Goal: Transaction & Acquisition: Purchase product/service

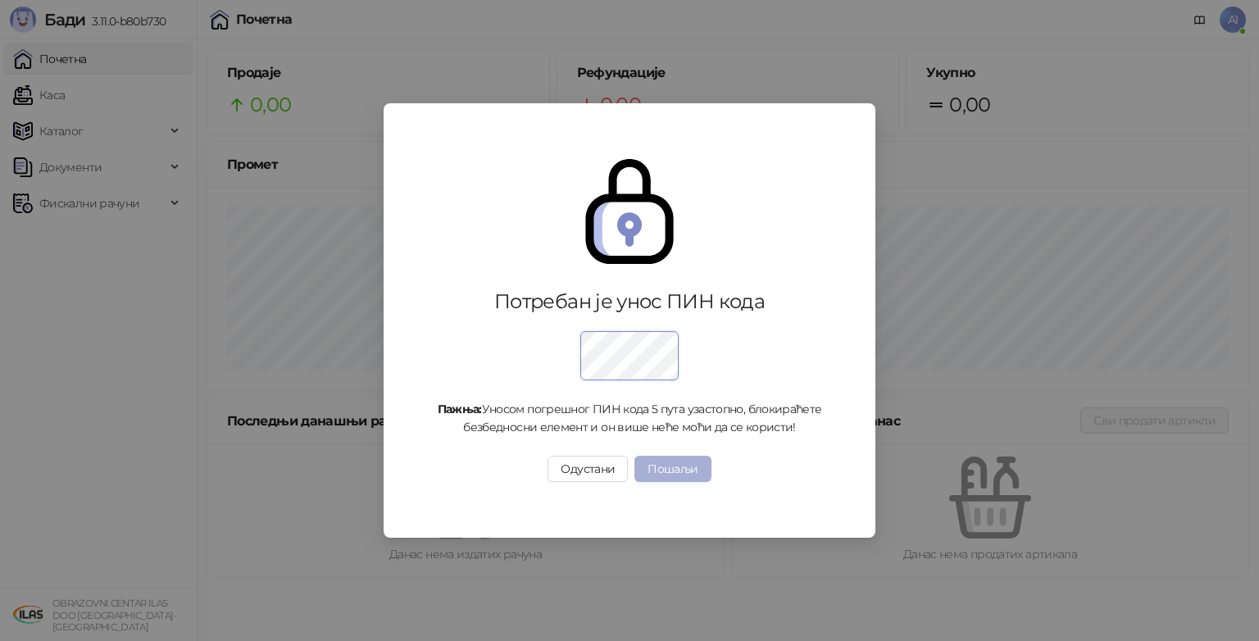
click at [662, 459] on button "Пошаљи" at bounding box center [673, 469] width 76 height 26
click at [666, 465] on div "Потребан је унос ПИН кода Пажња: Уносом погрешног ПИН кода 5 пута узастопно, бл…" at bounding box center [629, 320] width 1259 height 641
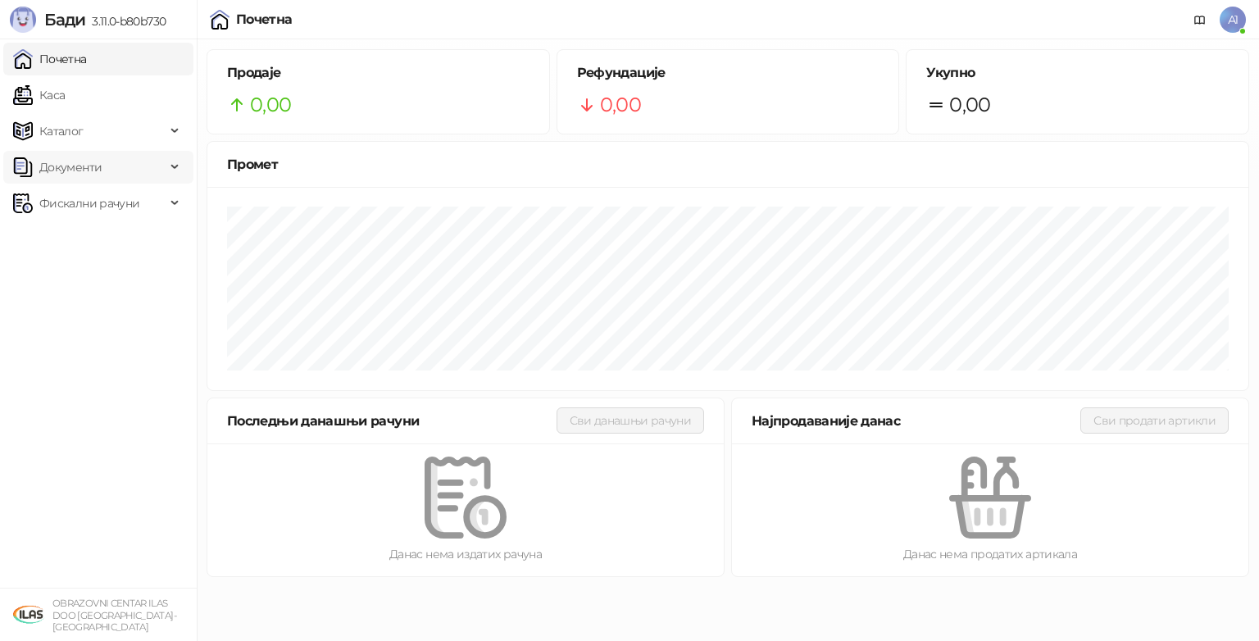
click at [69, 171] on span "Документи" at bounding box center [70, 167] width 62 height 33
click at [82, 266] on span "Фискални рачуни" at bounding box center [89, 278] width 100 height 33
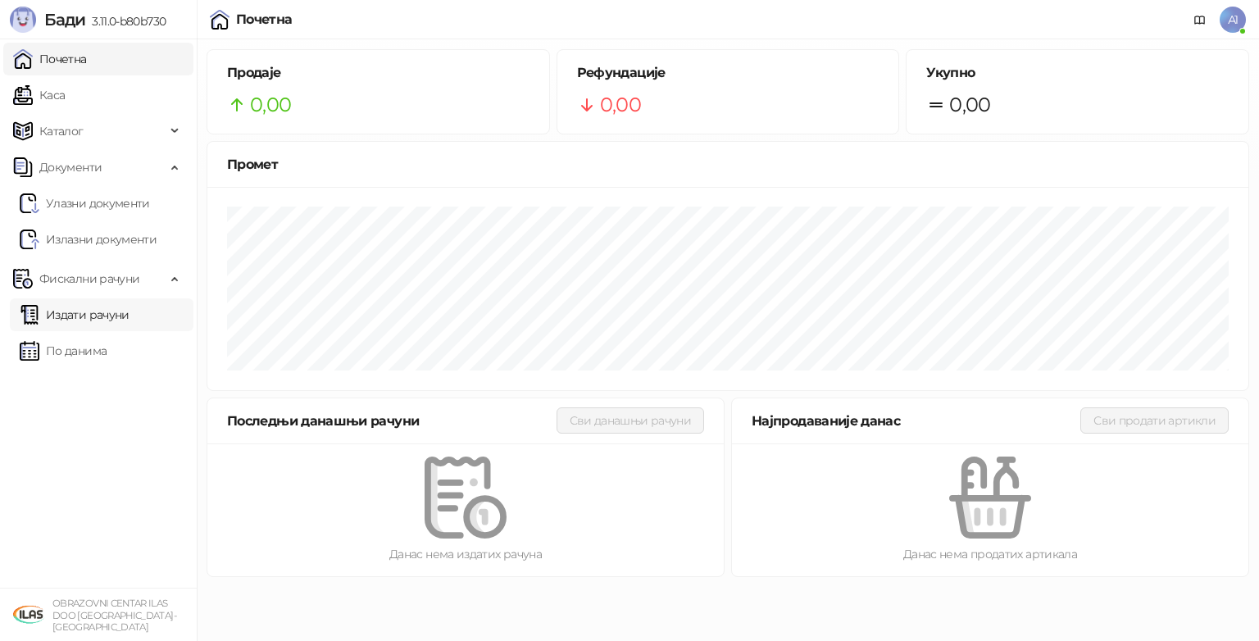
click at [84, 320] on link "Издати рачуни" at bounding box center [75, 314] width 110 height 33
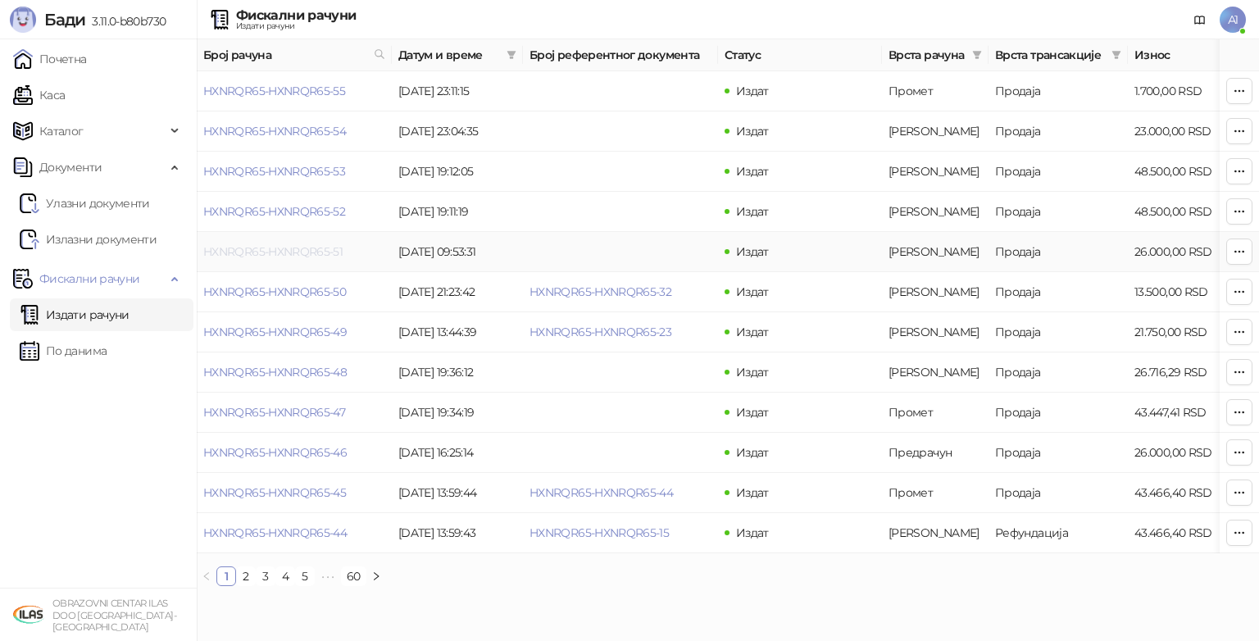
click at [309, 248] on link "HXNRQR65-HXNRQR65-51" at bounding box center [272, 251] width 139 height 15
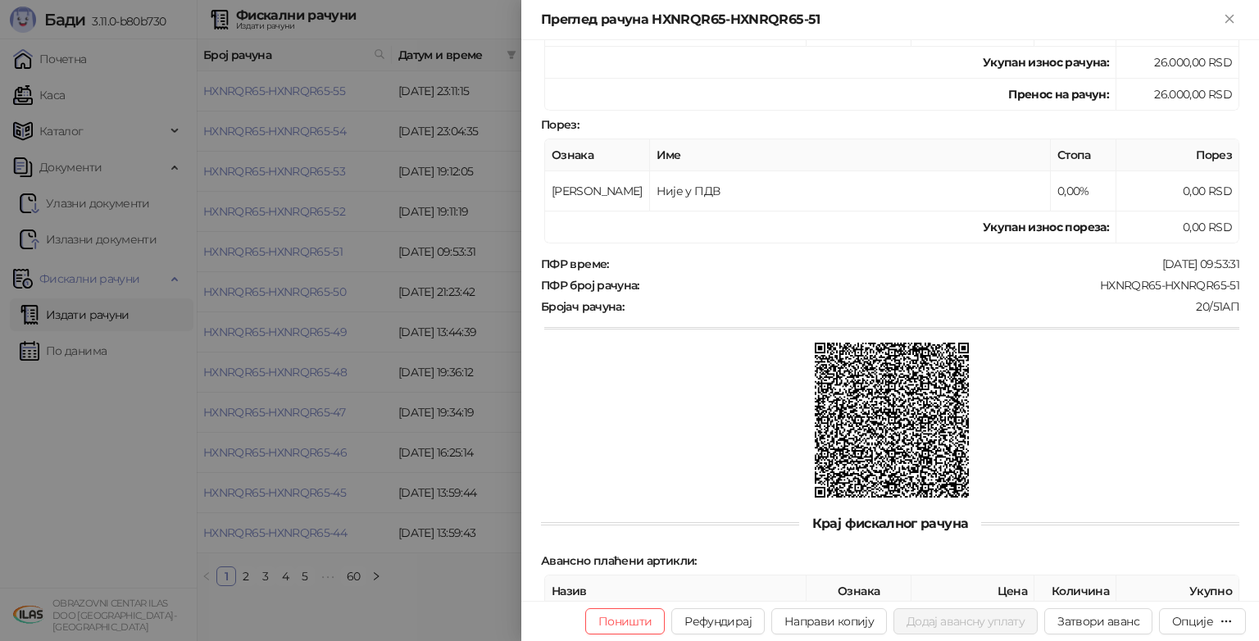
scroll to position [422, 0]
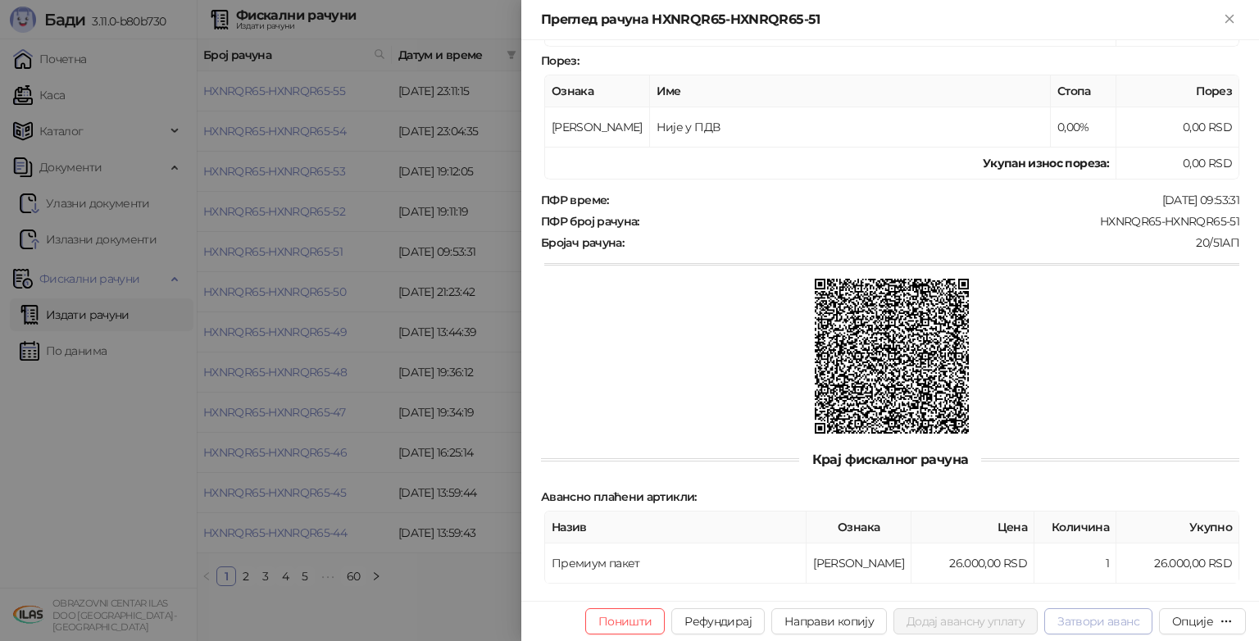
click at [1117, 620] on button "Затвори аванс" at bounding box center [1098, 621] width 108 height 26
type input "*********"
type input "**********"
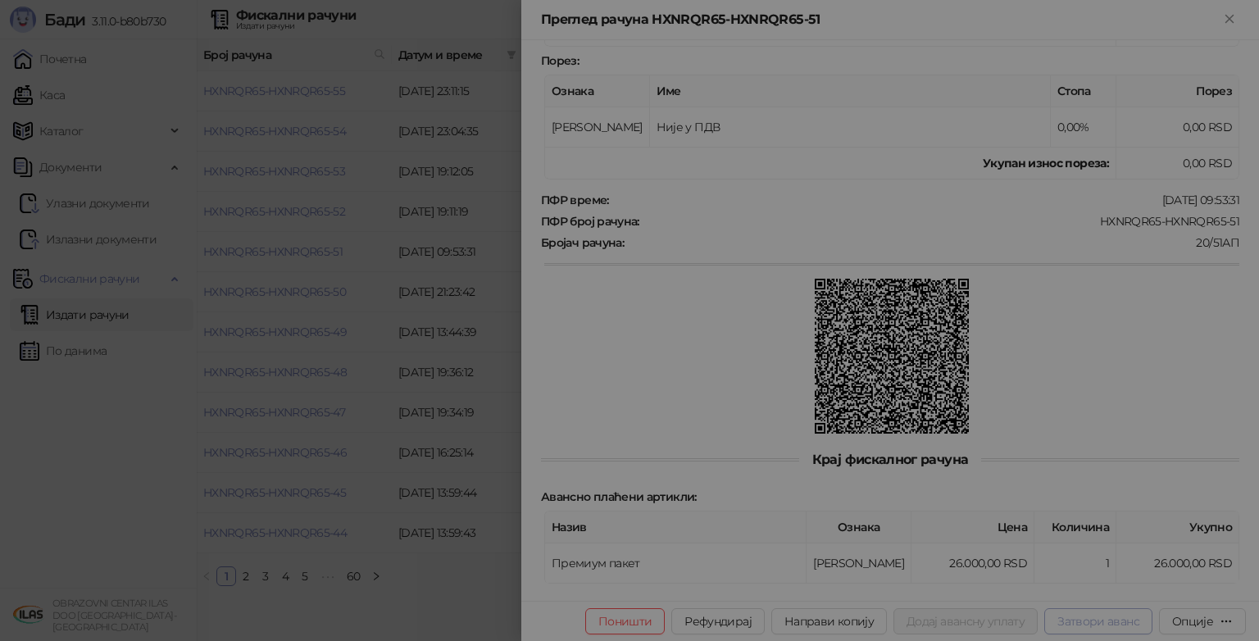
type input "**********"
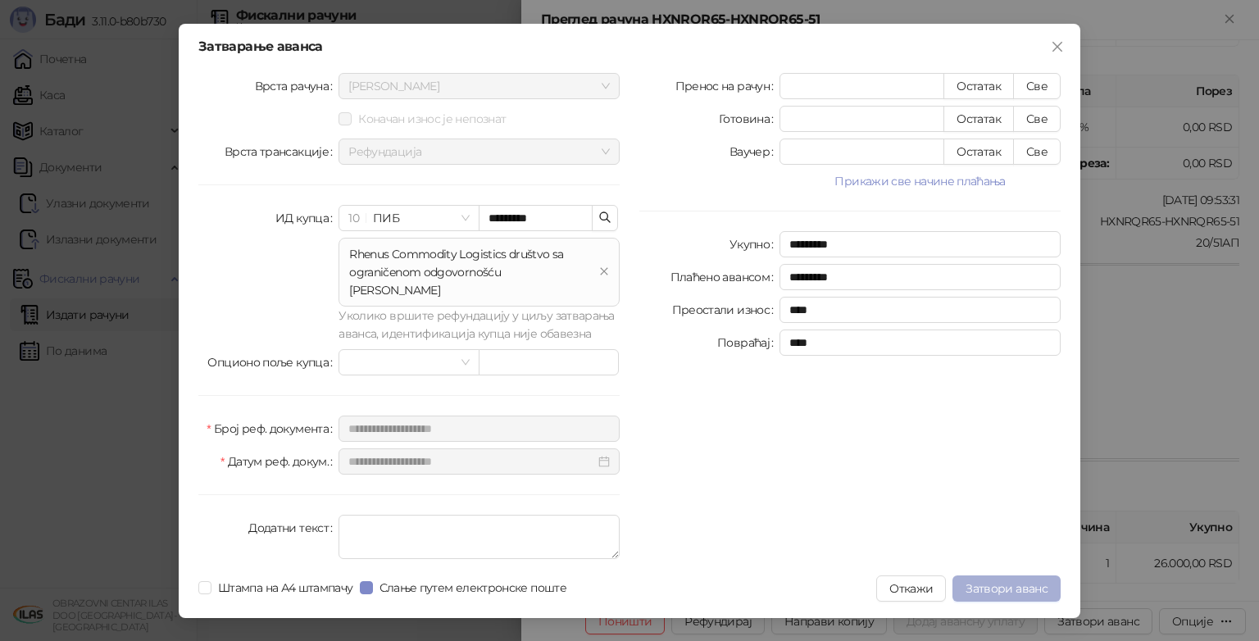
click at [1003, 581] on span "Затвори аванс" at bounding box center [1007, 588] width 82 height 15
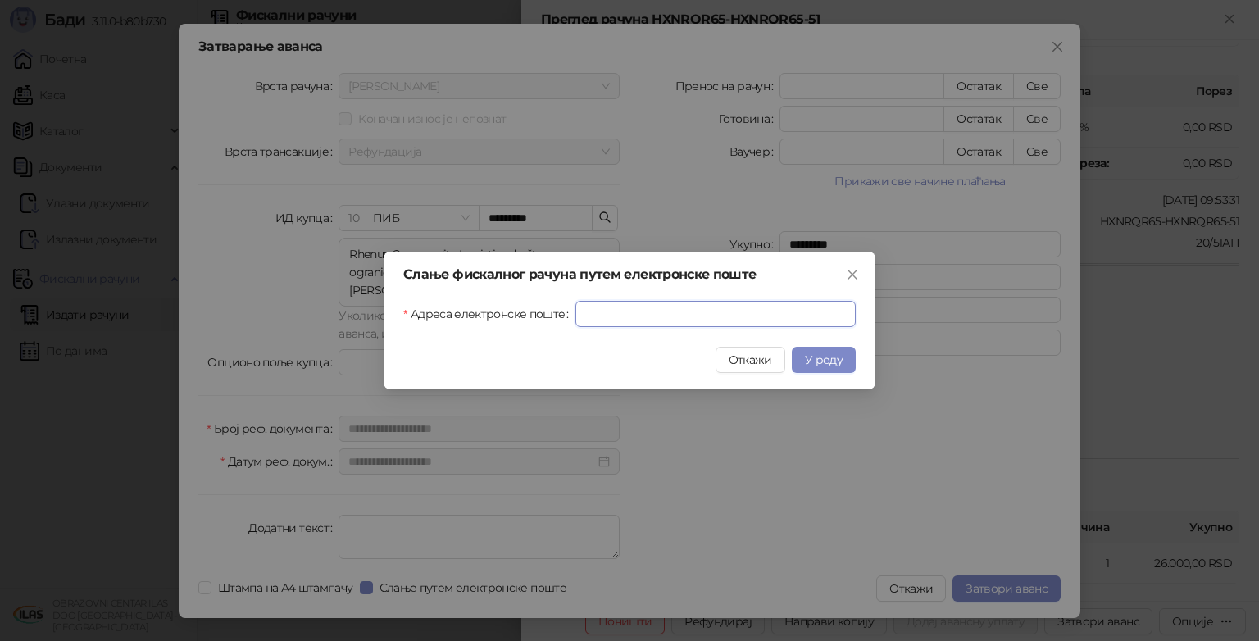
click at [698, 319] on input "Адреса електронске поште" at bounding box center [716, 314] width 280 height 26
type input "**********"
click at [839, 366] on span "У реду" at bounding box center [824, 360] width 38 height 15
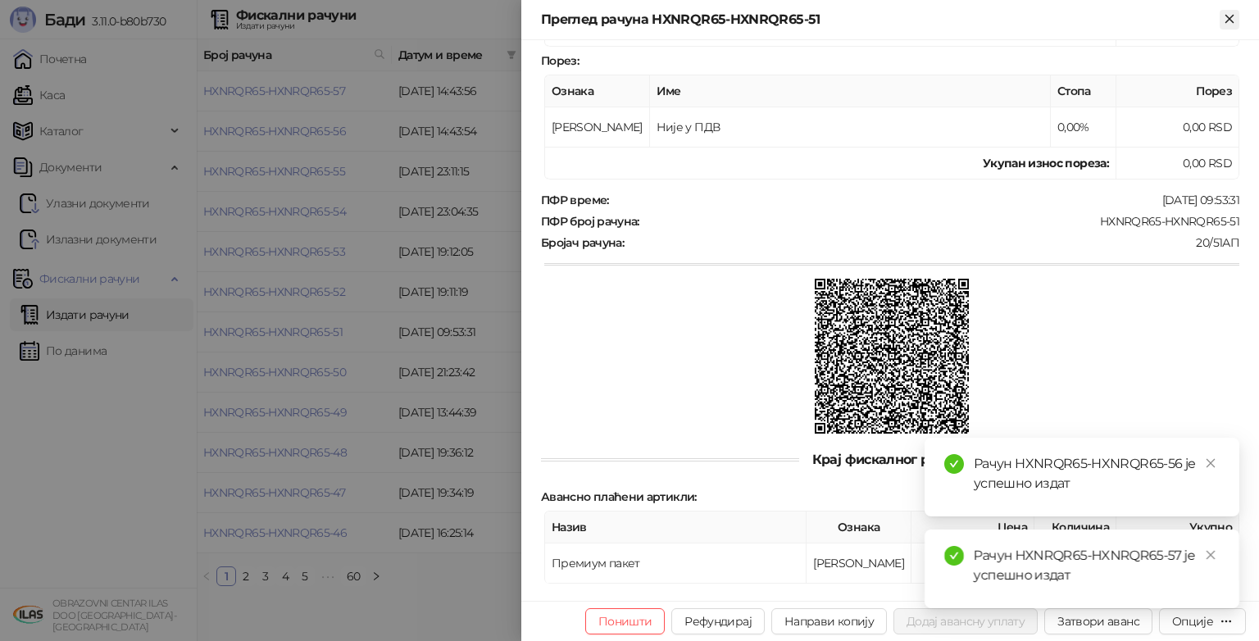
click at [1229, 20] on icon "Close" at bounding box center [1229, 18] width 7 height 7
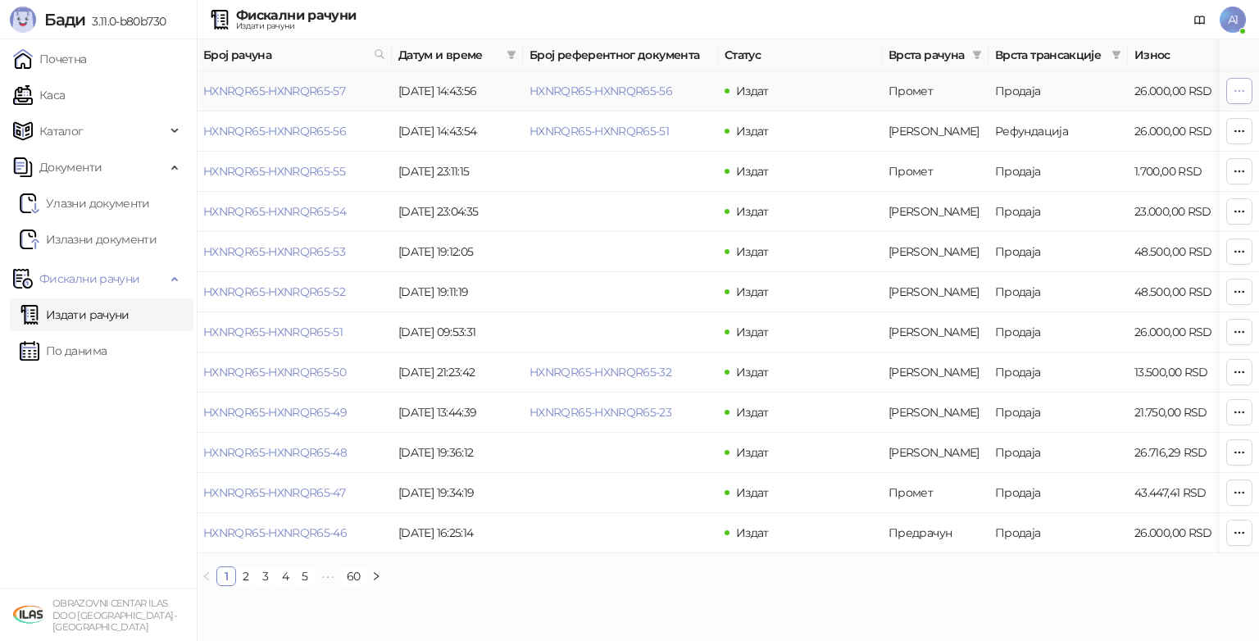
click at [1242, 89] on icon "button" at bounding box center [1239, 90] width 13 height 13
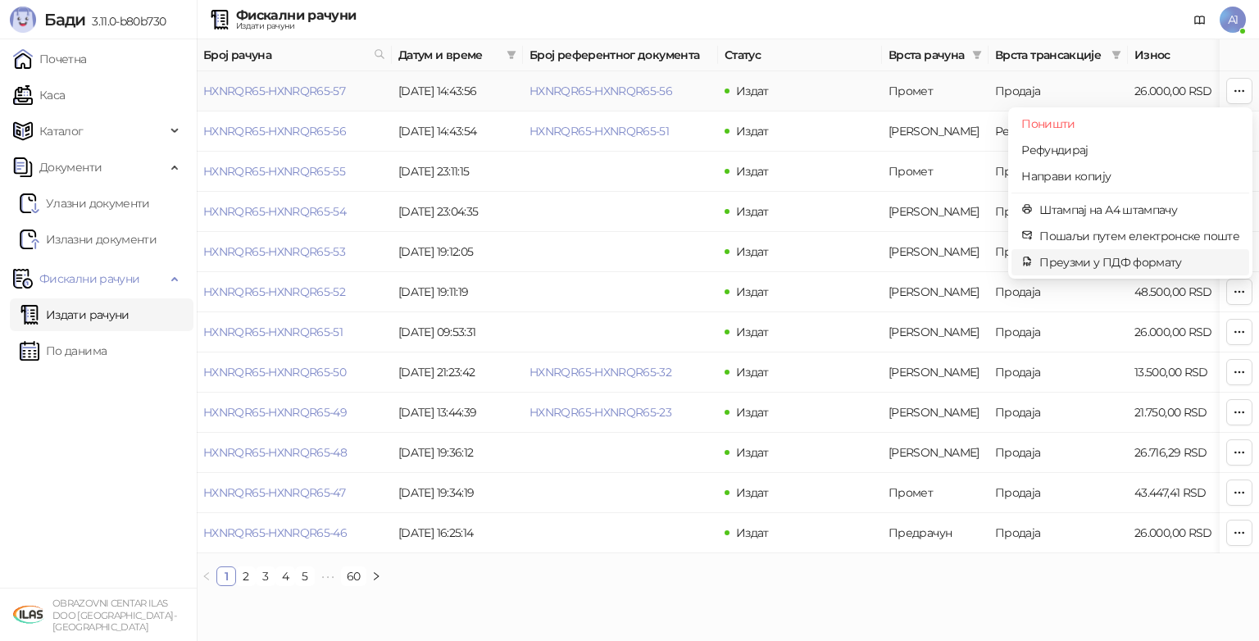
click at [1147, 265] on span "Преузми у ПДФ формату" at bounding box center [1140, 262] width 200 height 18
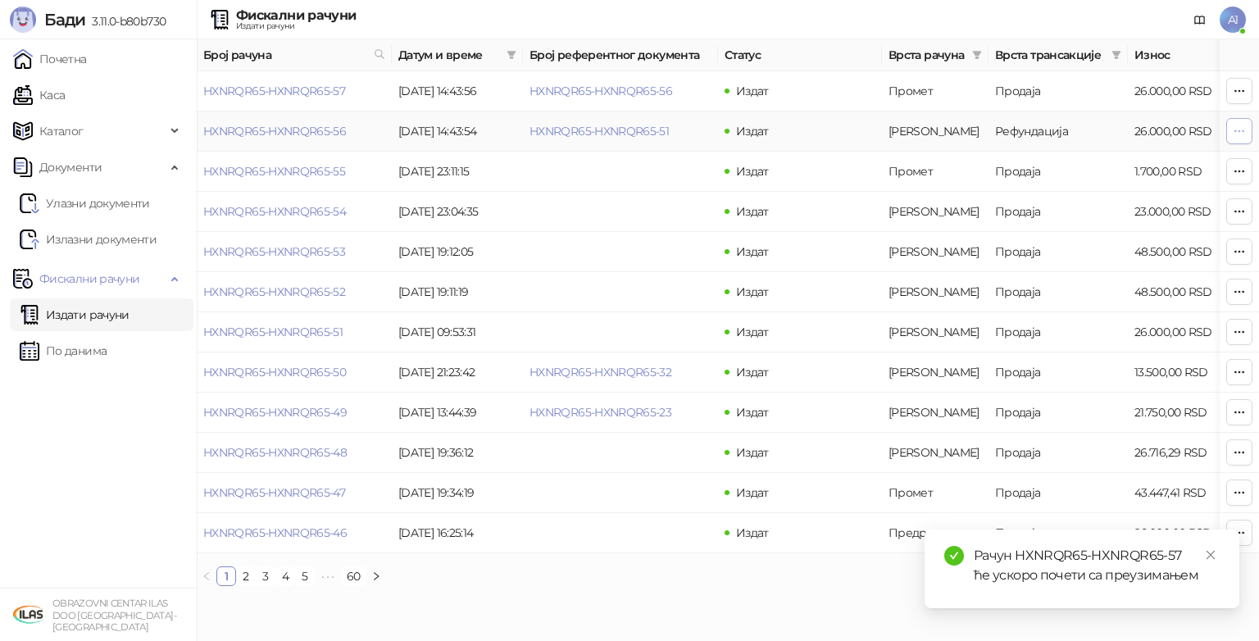
click at [1240, 133] on icon "button" at bounding box center [1239, 131] width 13 height 13
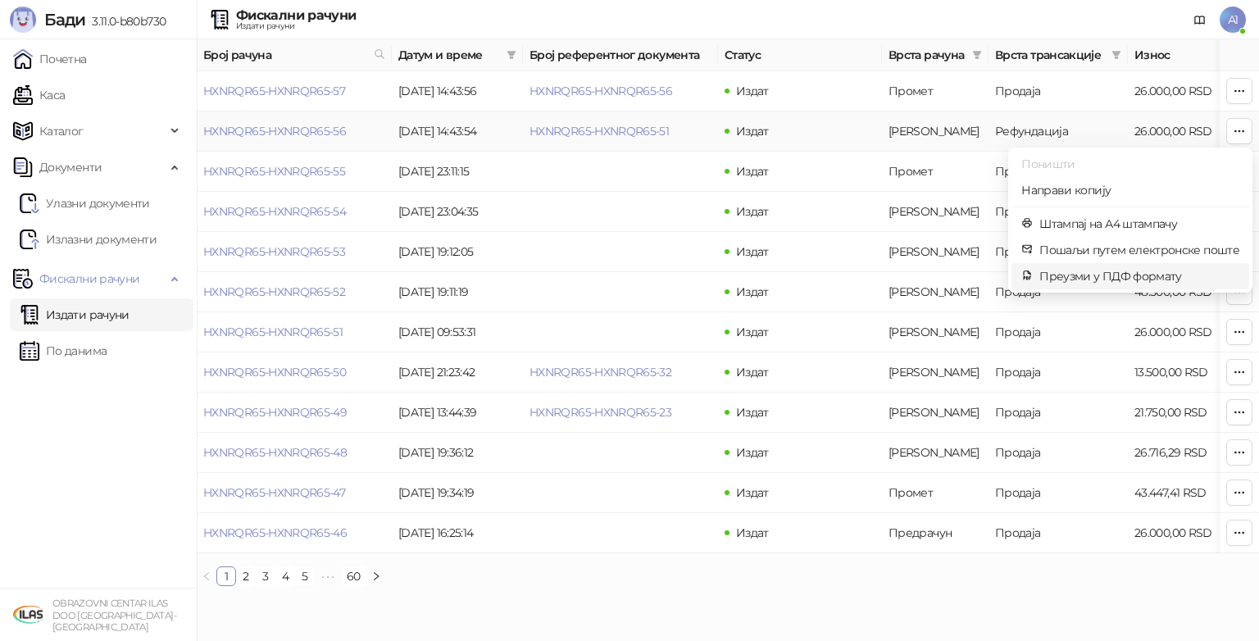
click at [1103, 274] on span "Преузми у ПДФ формату" at bounding box center [1140, 276] width 200 height 18
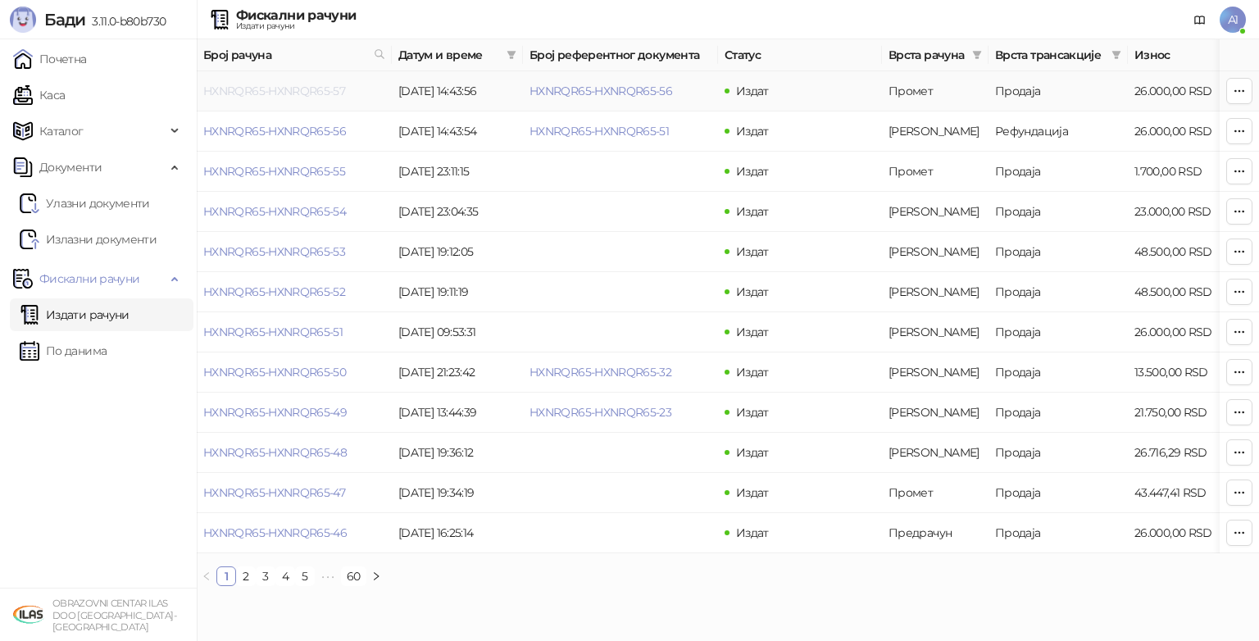
click at [316, 89] on link "HXNRQR65-HXNRQR65-57" at bounding box center [274, 91] width 142 height 15
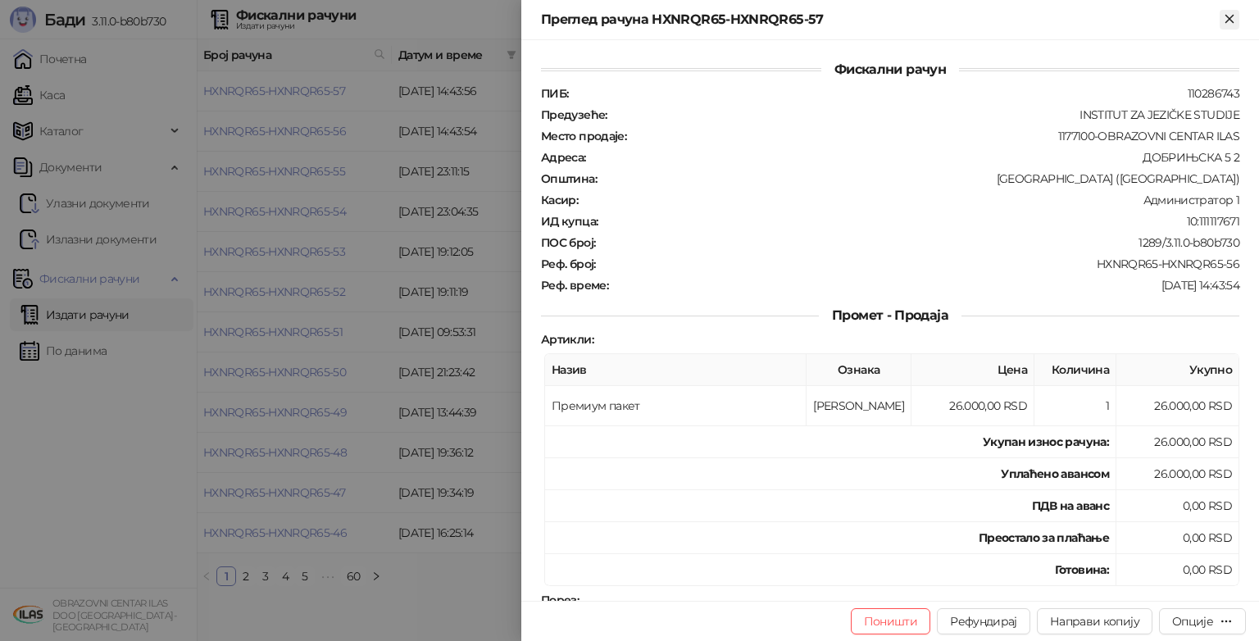
click at [1233, 18] on icon "Close" at bounding box center [1229, 18] width 15 height 15
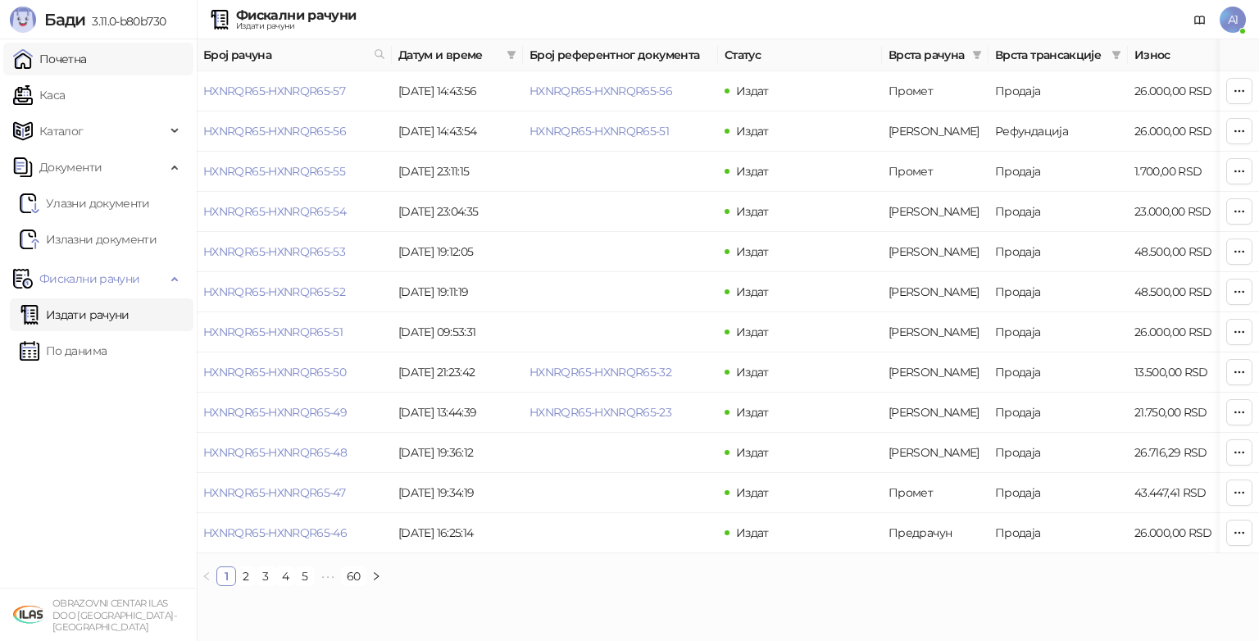
click at [67, 56] on link "Почетна" at bounding box center [50, 59] width 74 height 33
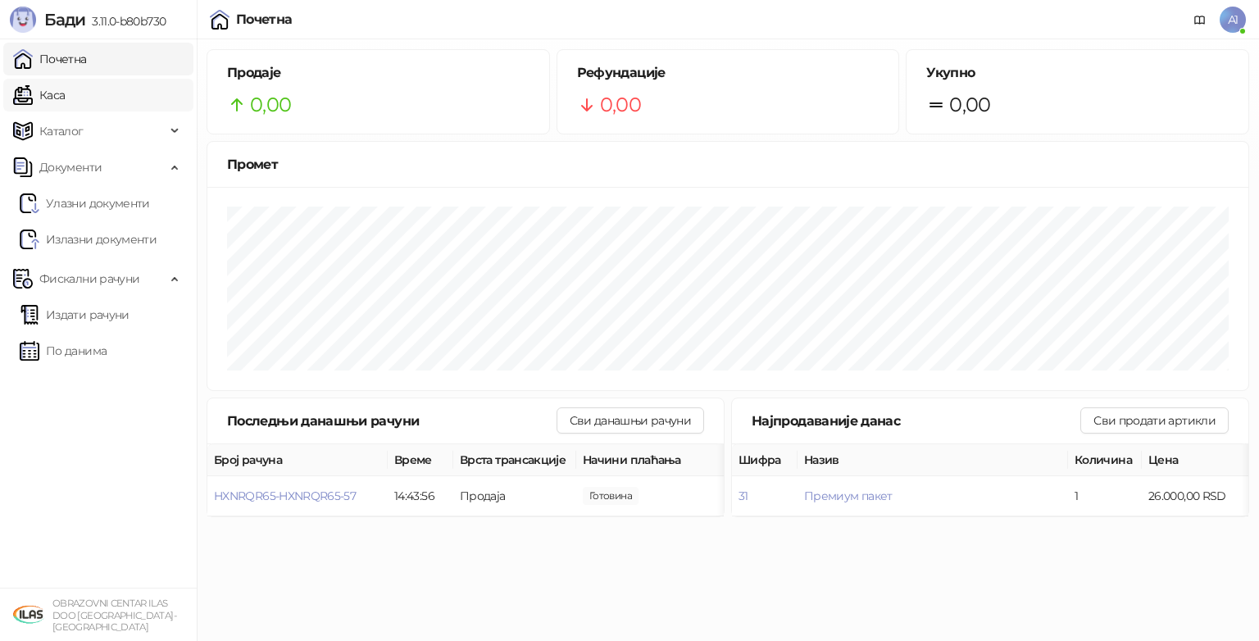
click at [56, 94] on link "Каса" at bounding box center [39, 95] width 52 height 33
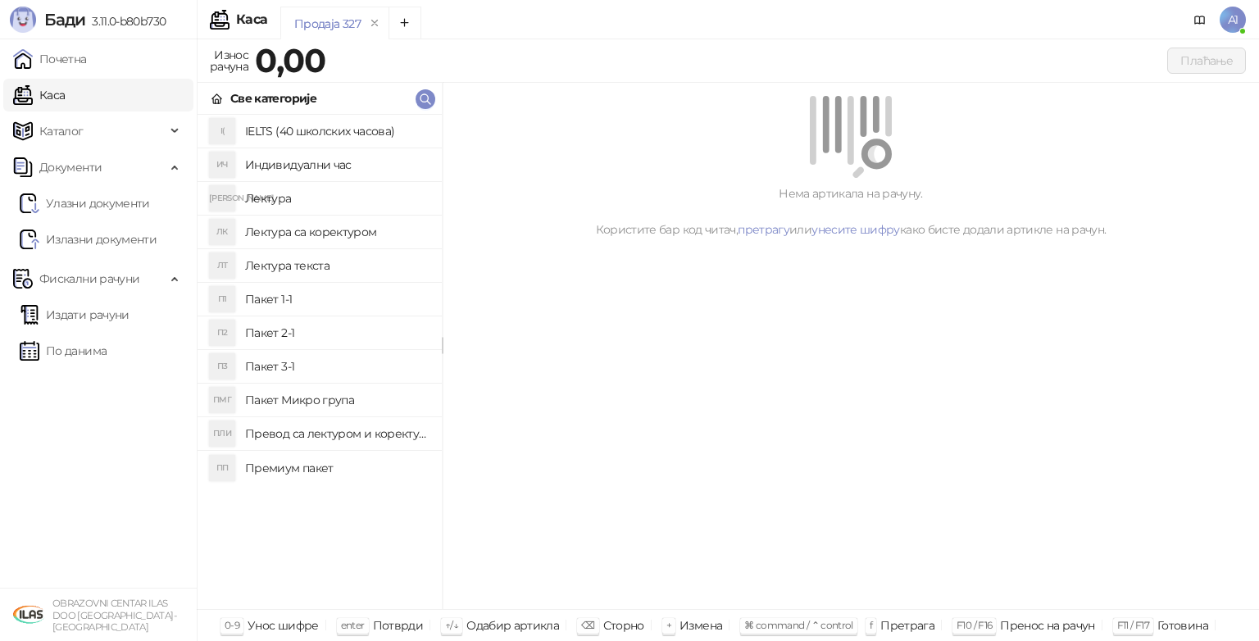
click at [292, 466] on h4 "Премиум пакет" at bounding box center [337, 468] width 184 height 26
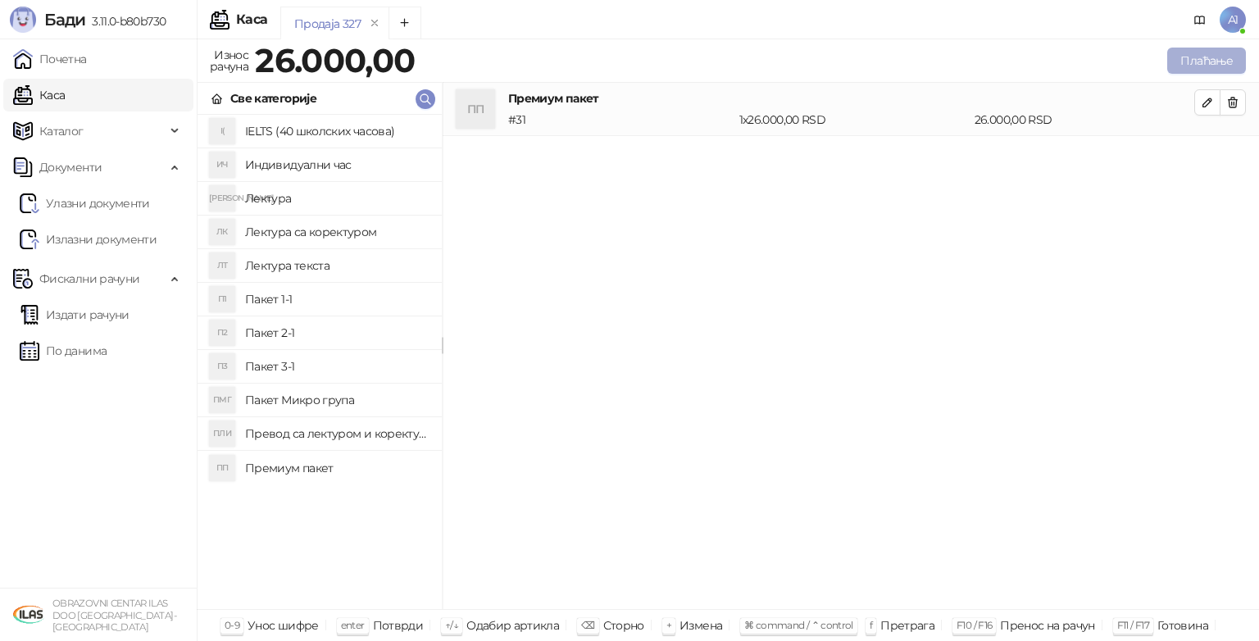
click at [1183, 72] on button "Плаћање" at bounding box center [1206, 61] width 79 height 26
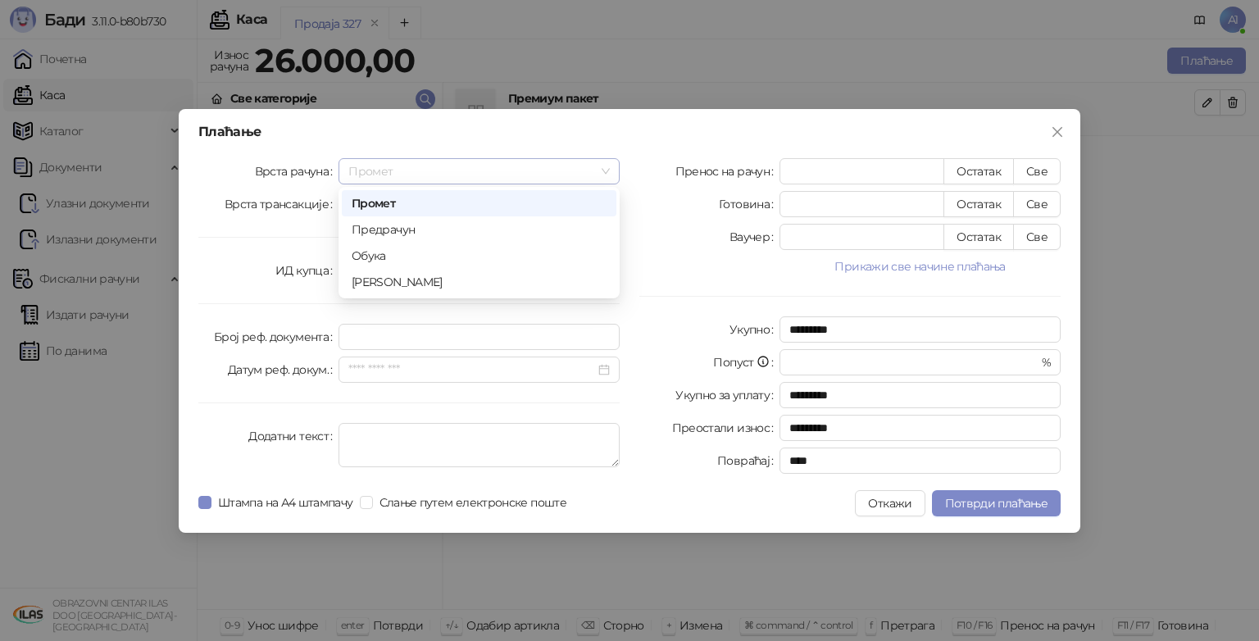
click at [597, 166] on span "Промет" at bounding box center [479, 171] width 262 height 25
click at [527, 221] on div "Предрачун" at bounding box center [479, 230] width 255 height 18
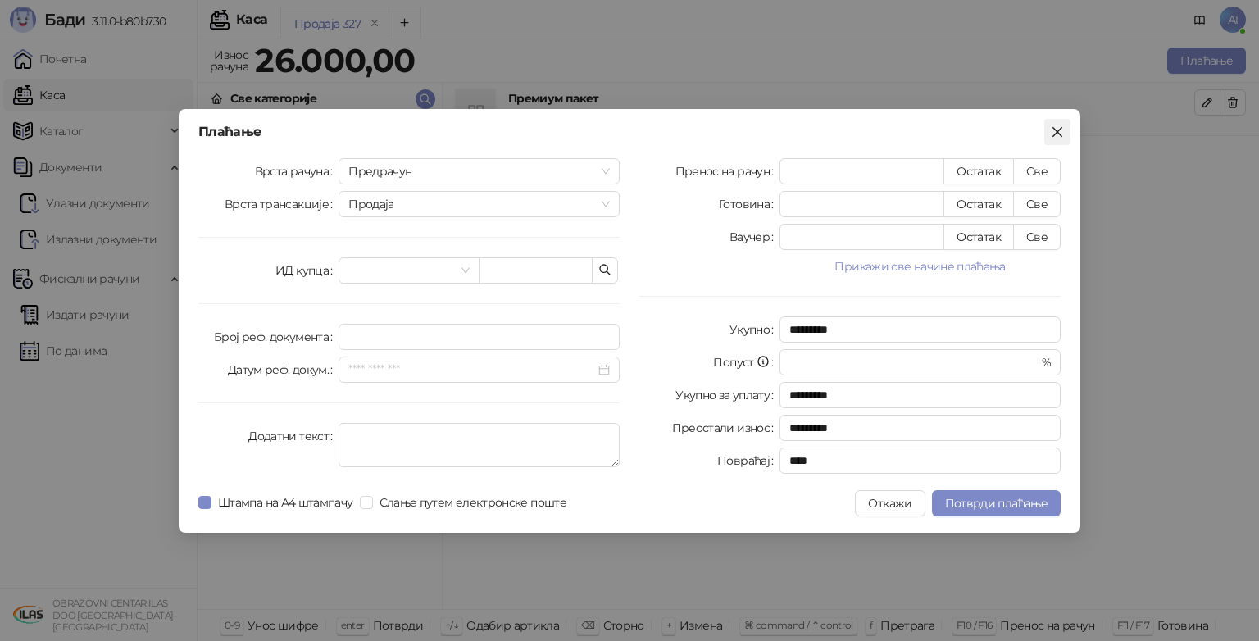
click at [1058, 130] on icon "close" at bounding box center [1058, 131] width 10 height 10
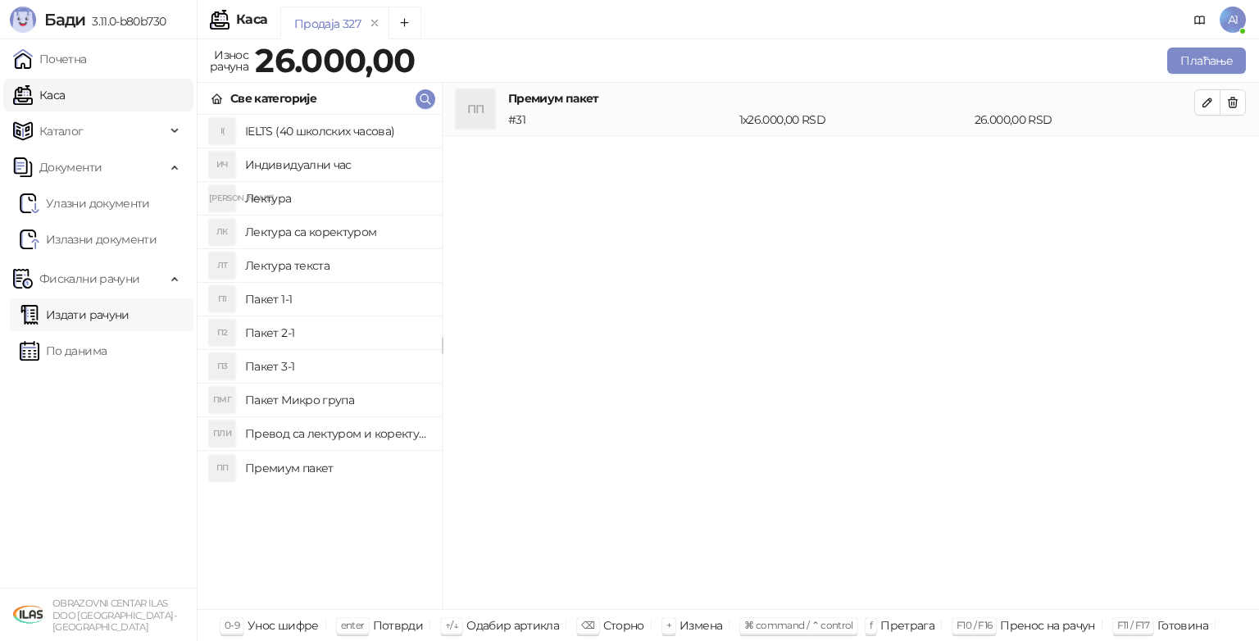
click at [70, 321] on link "Издати рачуни" at bounding box center [75, 314] width 110 height 33
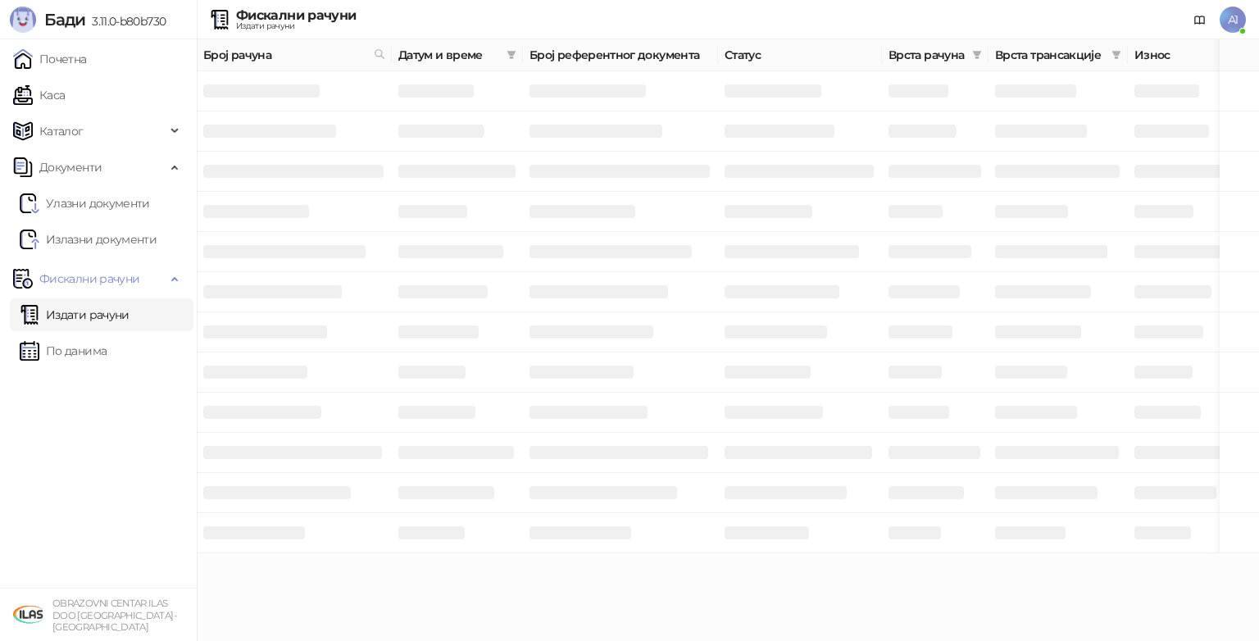
click at [70, 321] on link "Издати рачуни" at bounding box center [75, 314] width 110 height 33
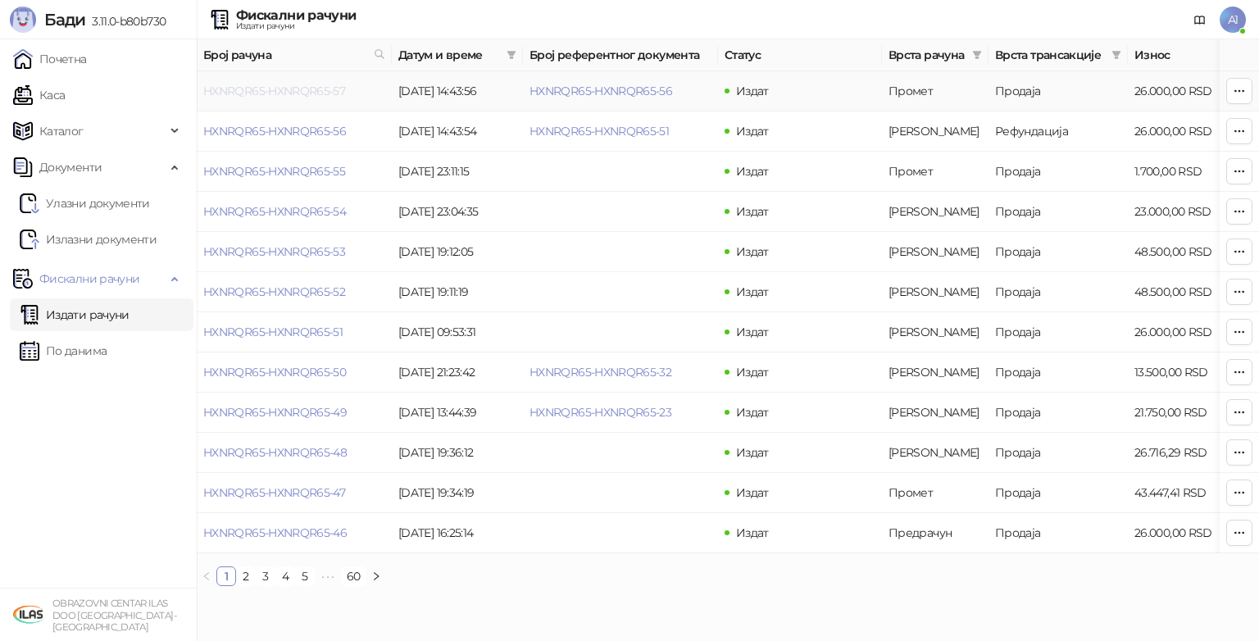
click at [281, 93] on link "HXNRQR65-HXNRQR65-57" at bounding box center [274, 91] width 142 height 15
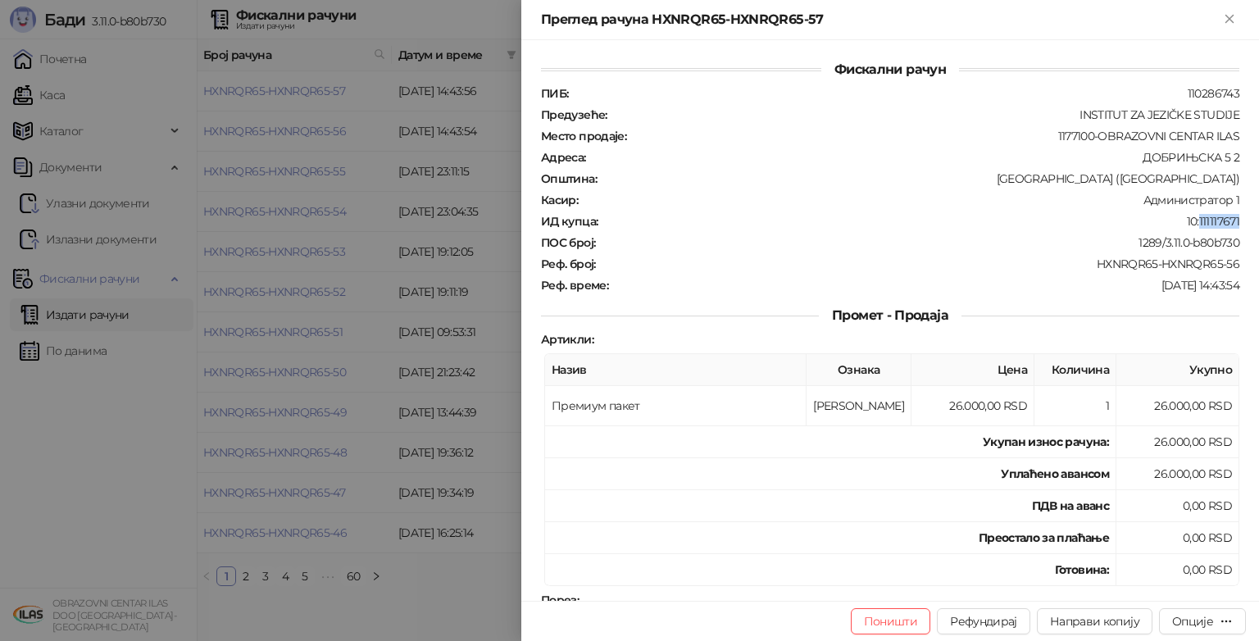
drag, startPoint x: 1226, startPoint y: 213, endPoint x: 1187, endPoint y: 213, distance: 38.5
click at [1187, 214] on div "10:111117671" at bounding box center [920, 221] width 642 height 15
copy div "111117671"
click at [1228, 20] on icon "Close" at bounding box center [1229, 18] width 7 height 7
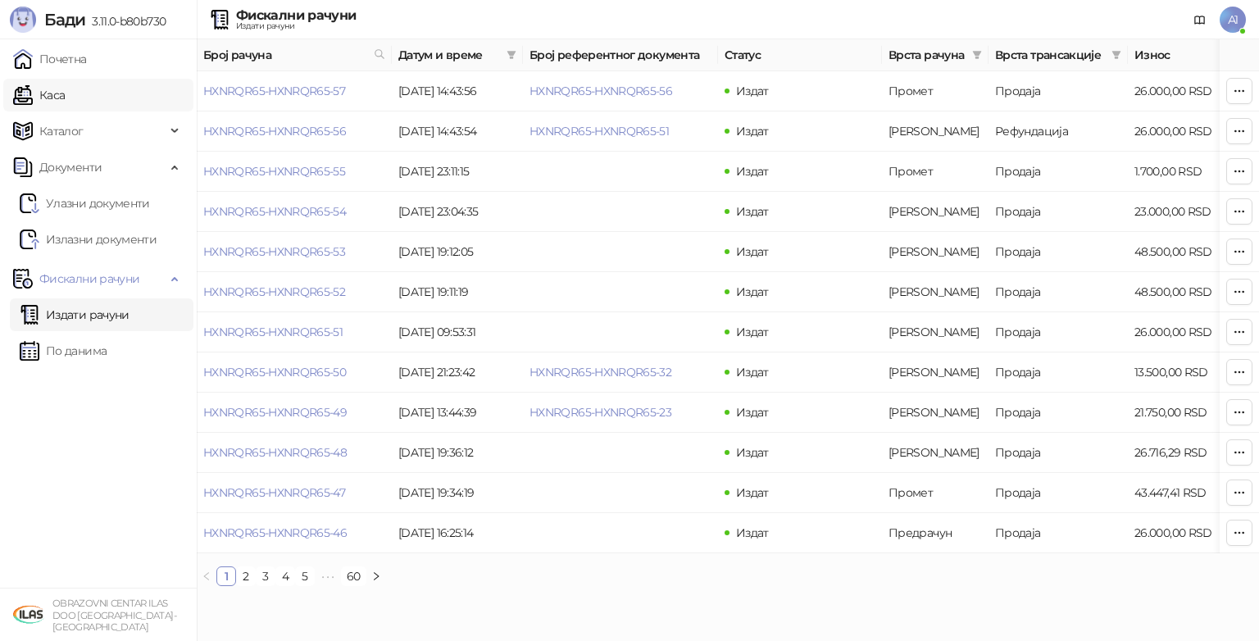
click at [58, 100] on link "Каса" at bounding box center [39, 95] width 52 height 33
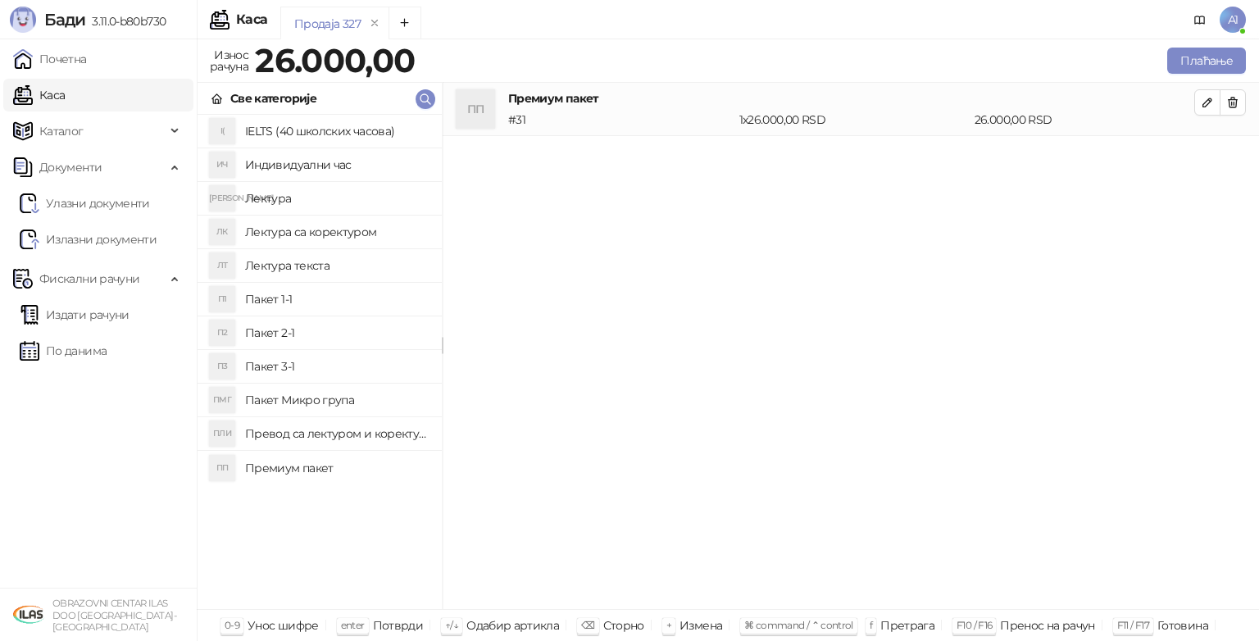
click at [1258, 175] on div "ПП Премиум пакет # 31 1 x 26.000,00 RSD 26.000,00 RSD" at bounding box center [851, 346] width 817 height 527
click at [1210, 104] on icon "button" at bounding box center [1207, 102] width 13 height 13
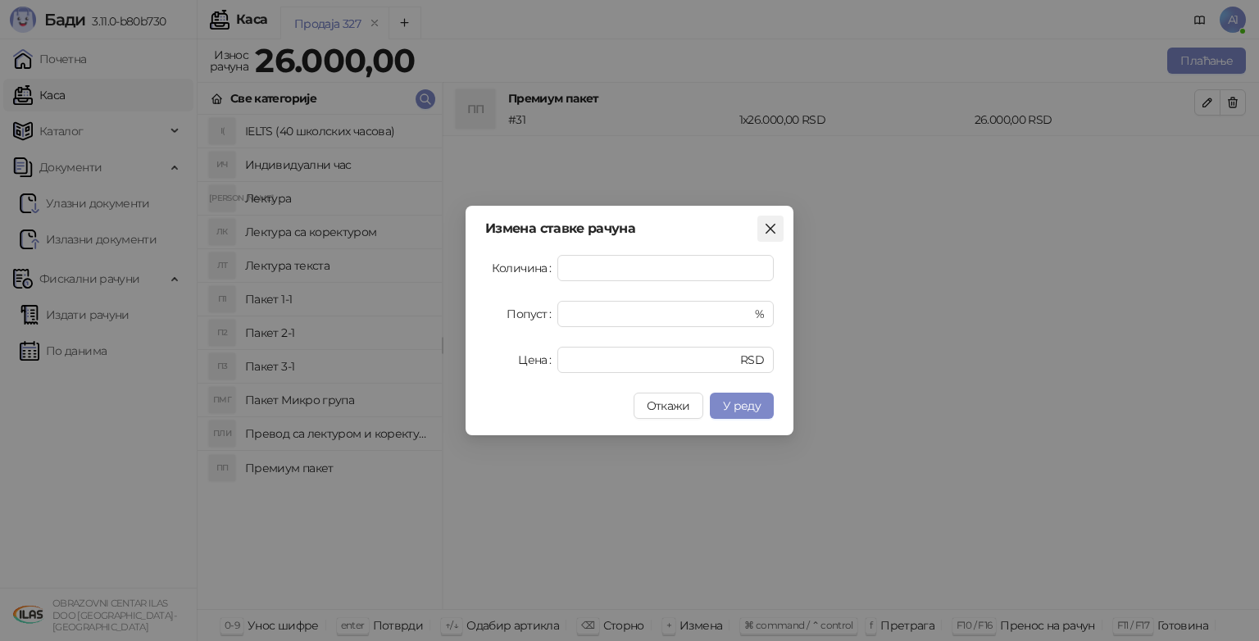
click at [767, 233] on icon "close" at bounding box center [770, 228] width 13 height 13
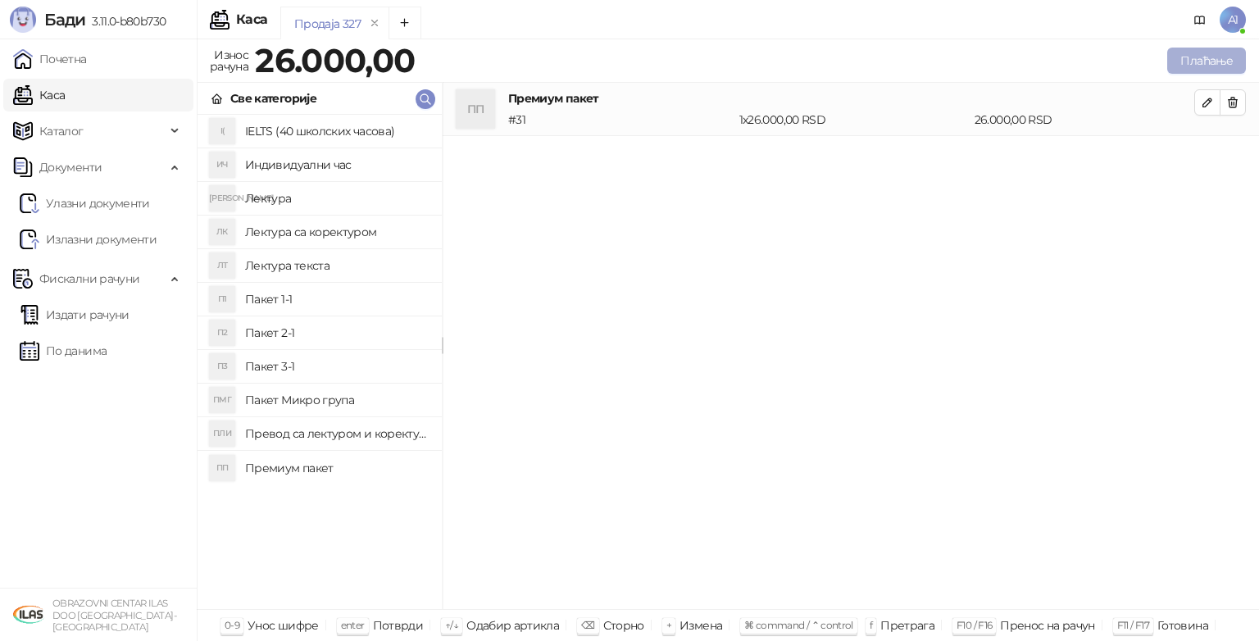
click at [1195, 64] on button "Плаћање" at bounding box center [1206, 61] width 79 height 26
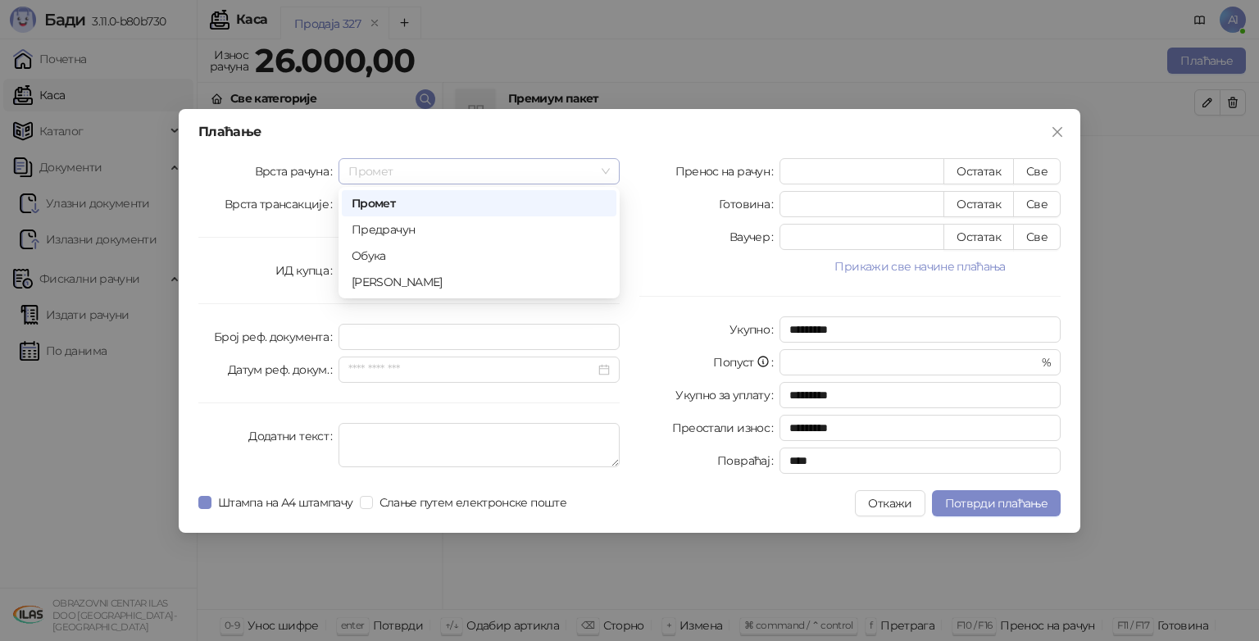
click at [598, 169] on span "Промет" at bounding box center [479, 171] width 262 height 25
click at [485, 225] on div "Предрачун" at bounding box center [479, 230] width 255 height 18
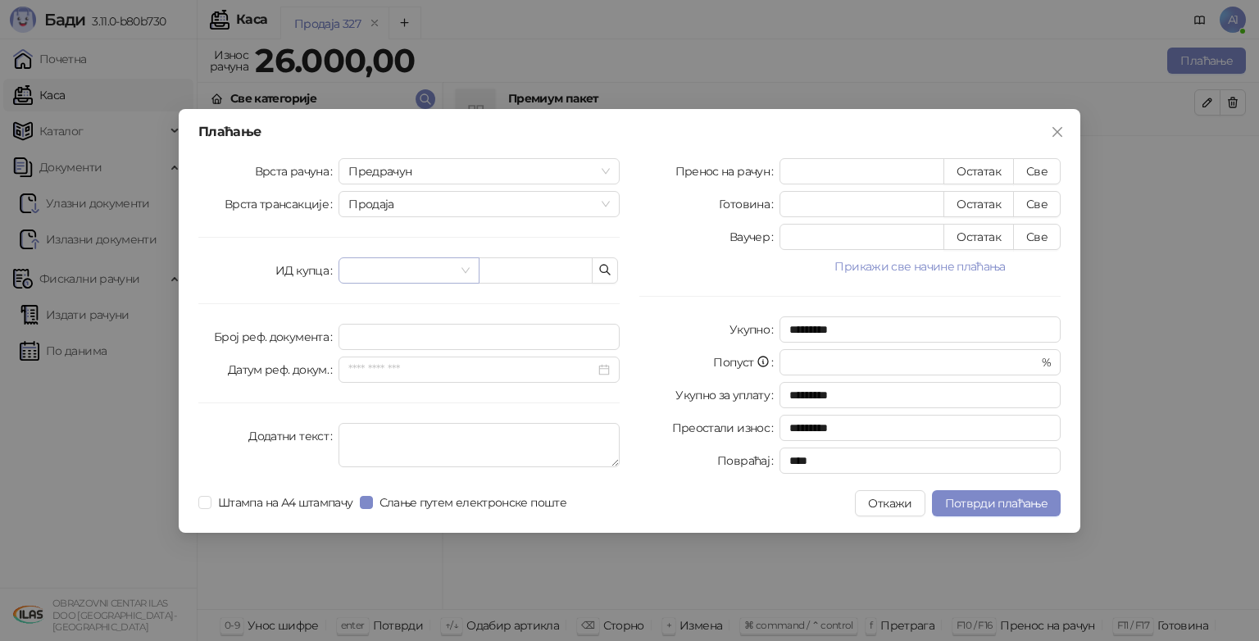
click at [460, 276] on span at bounding box center [408, 270] width 121 height 25
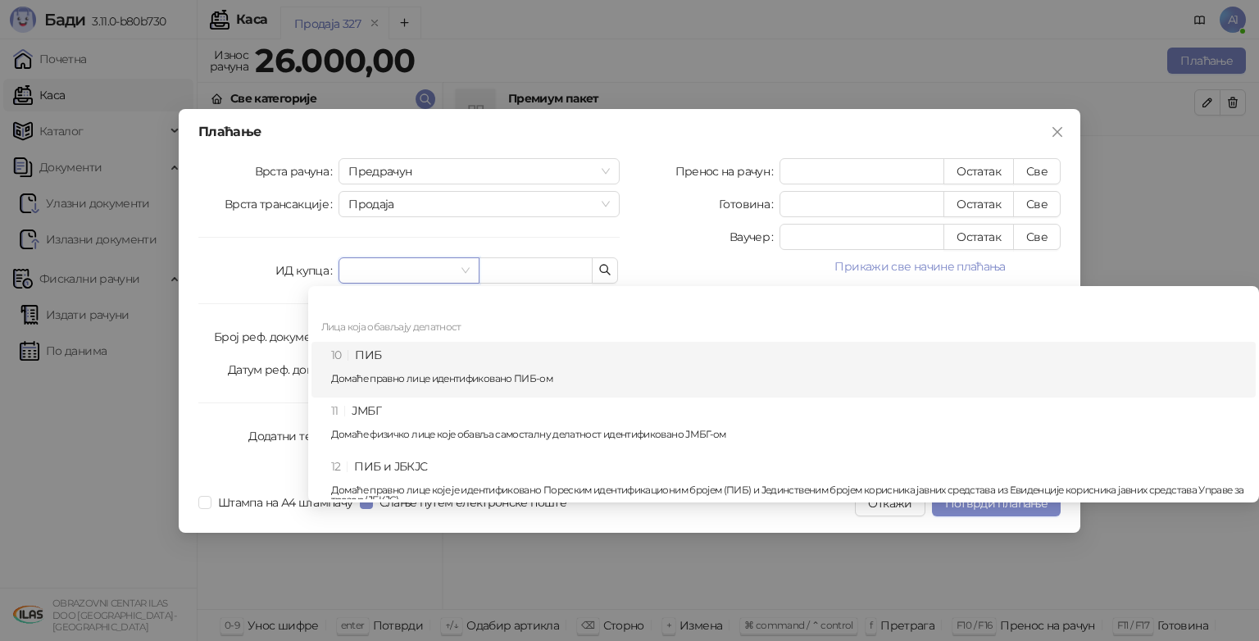
click at [403, 357] on div "10 ПИБ Домаће правно лице идентификовано ПИБ-ом" at bounding box center [788, 370] width 915 height 48
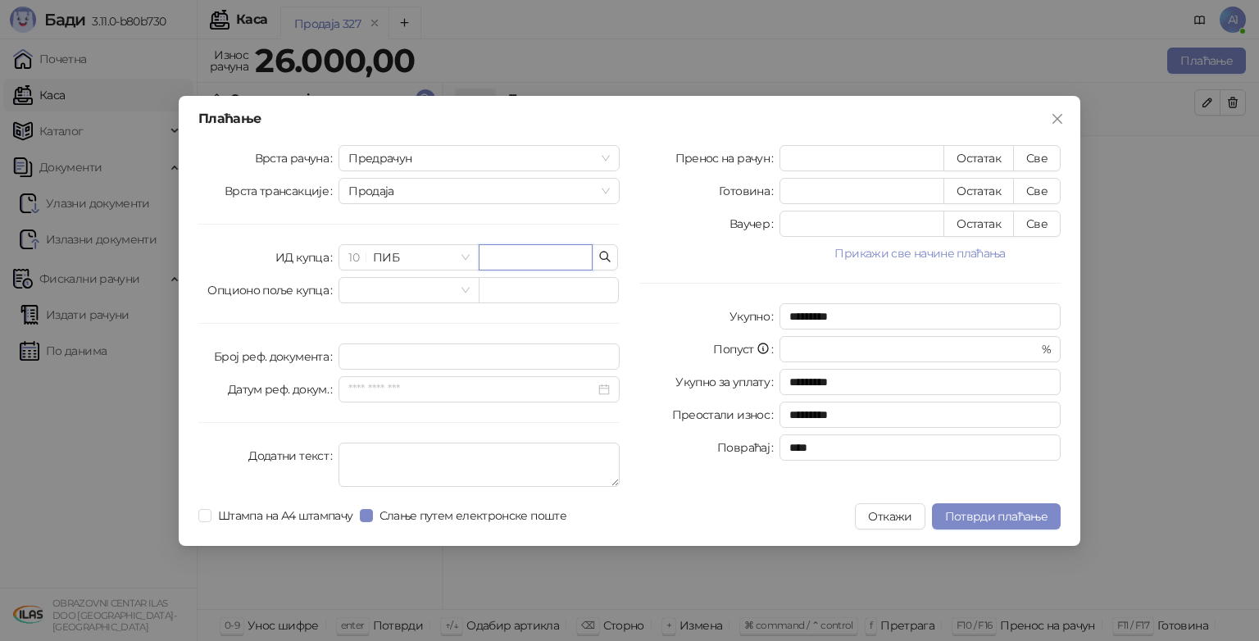
click at [542, 251] on input "text" at bounding box center [536, 257] width 114 height 26
paste input "*********"
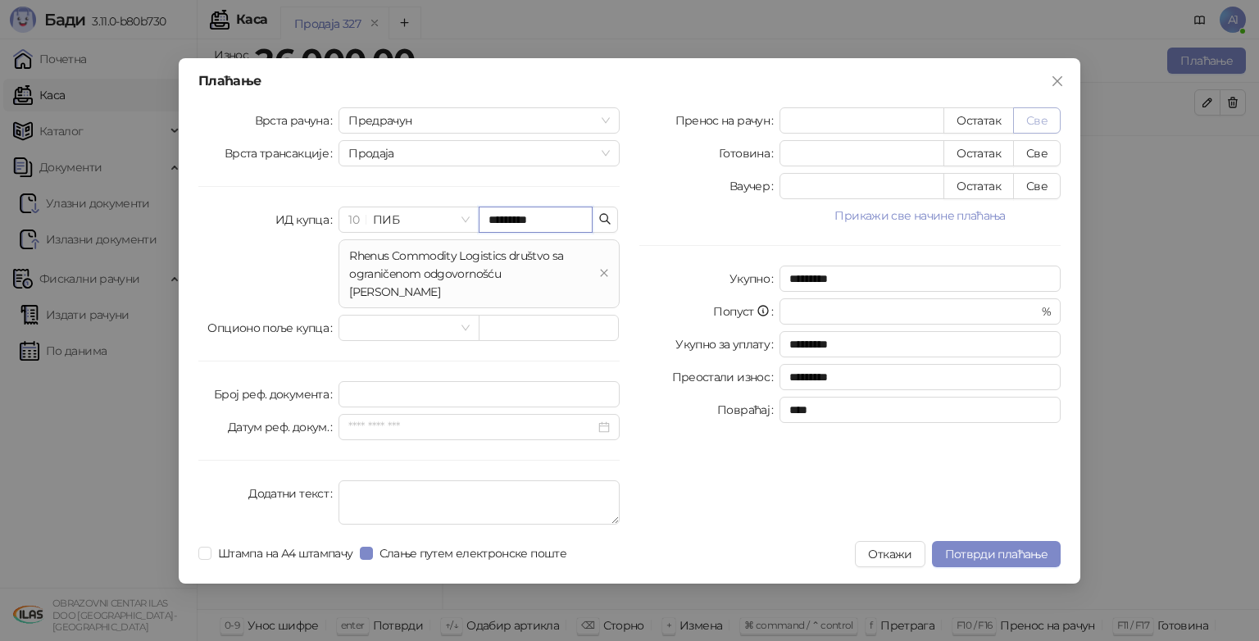
type input "*********"
click at [1043, 131] on button "Све" at bounding box center [1037, 120] width 48 height 26
type input "*****"
type input "****"
click at [1003, 548] on span "Потврди плаћање" at bounding box center [996, 554] width 102 height 15
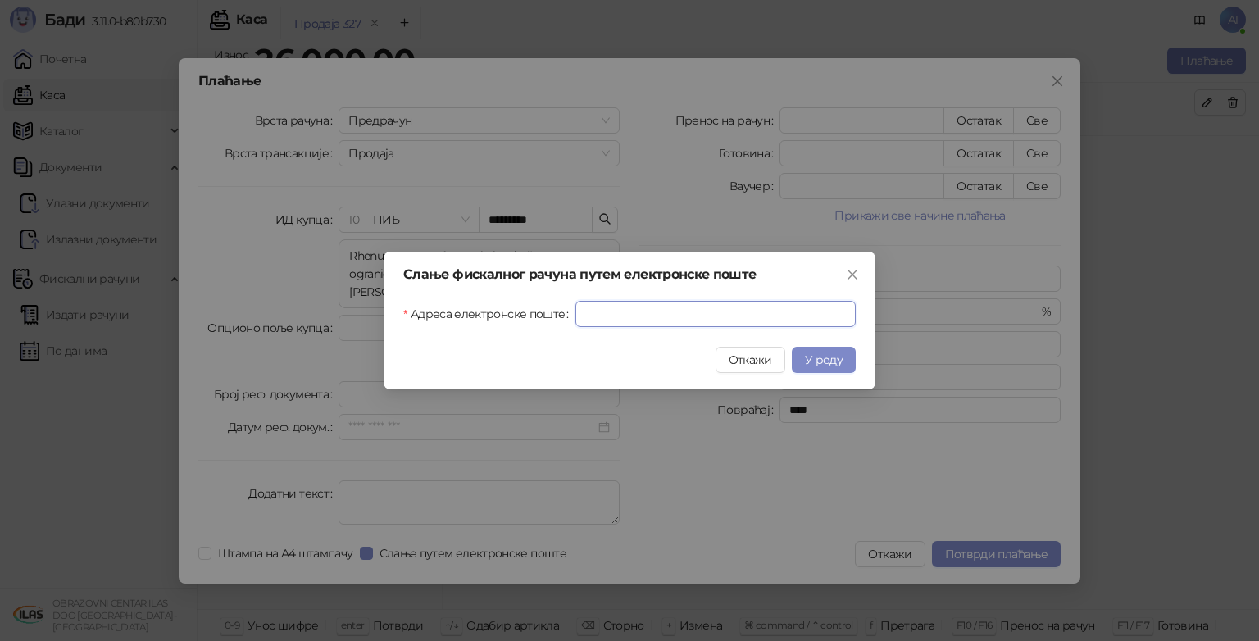
click at [681, 320] on input "Адреса електронске поште" at bounding box center [716, 314] width 280 height 26
type input "**********"
click at [838, 354] on span "У реду" at bounding box center [824, 360] width 38 height 15
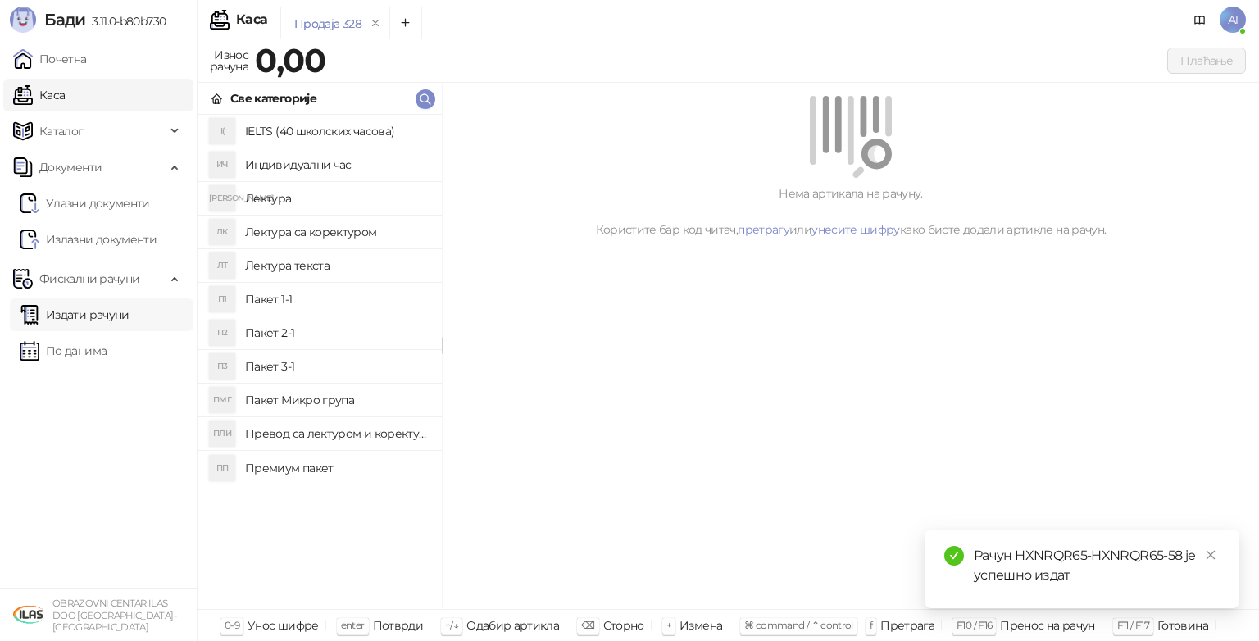
click at [81, 314] on link "Издати рачуни" at bounding box center [75, 314] width 110 height 33
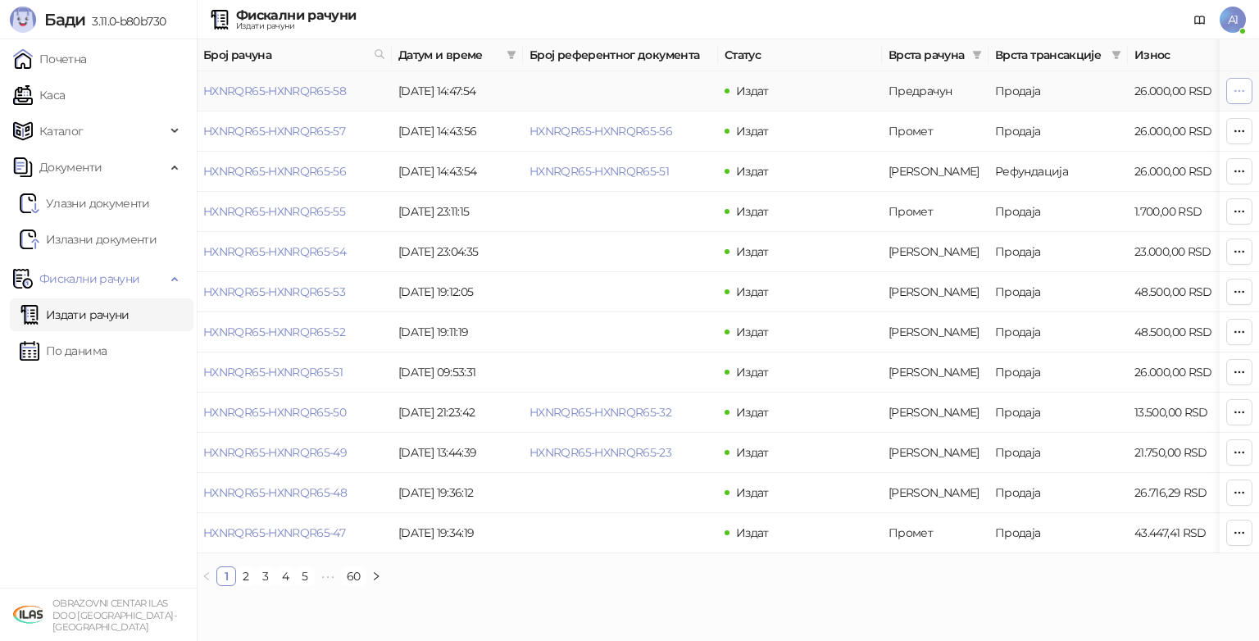
click at [1244, 92] on icon "button" at bounding box center [1239, 90] width 13 height 13
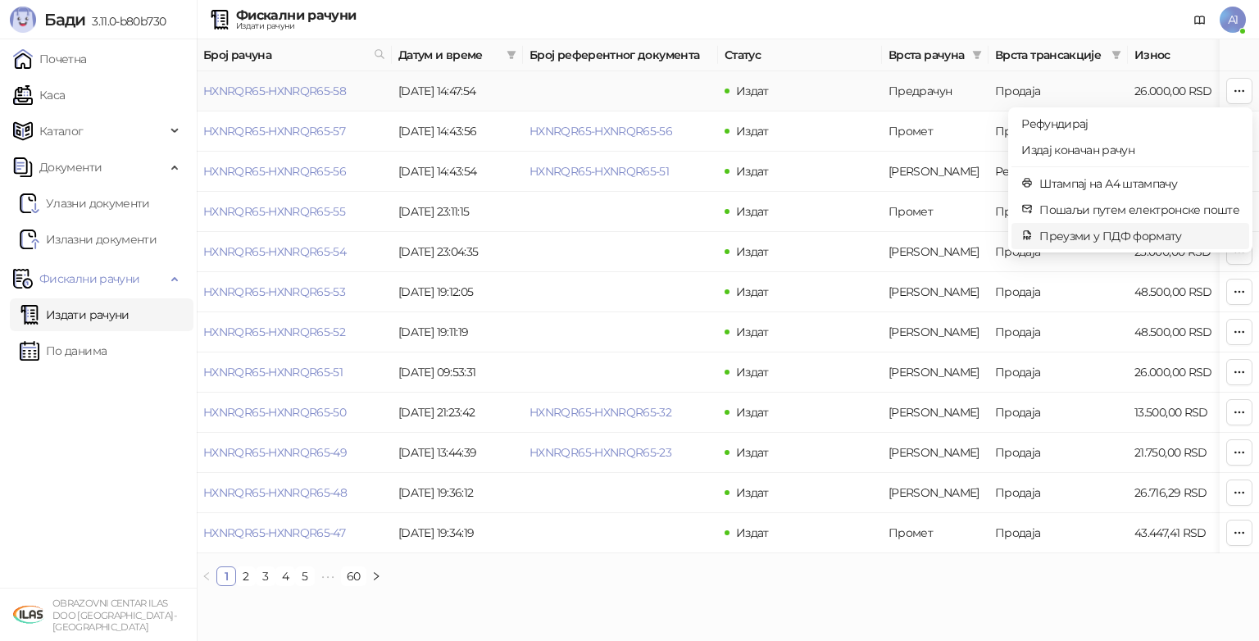
click at [1096, 230] on span "Преузми у ПДФ формату" at bounding box center [1140, 236] width 200 height 18
